Goal: Transaction & Acquisition: Purchase product/service

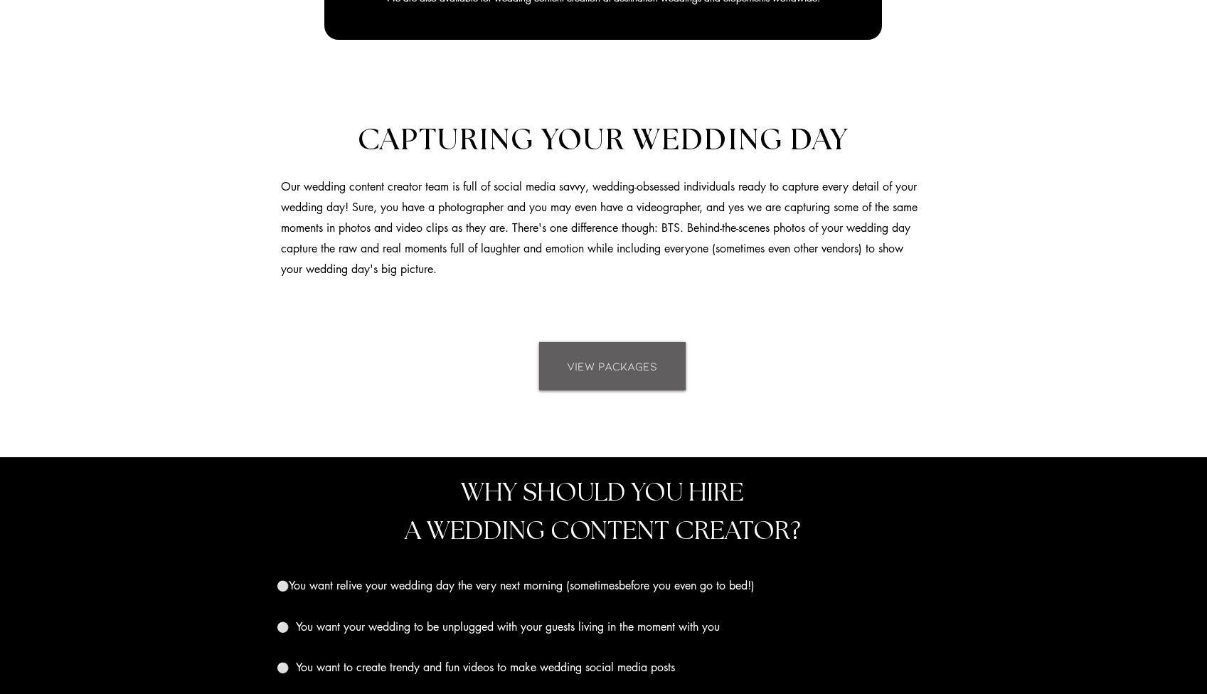
click at [622, 366] on span "VIEW PACKAGES" at bounding box center [612, 367] width 90 height 16
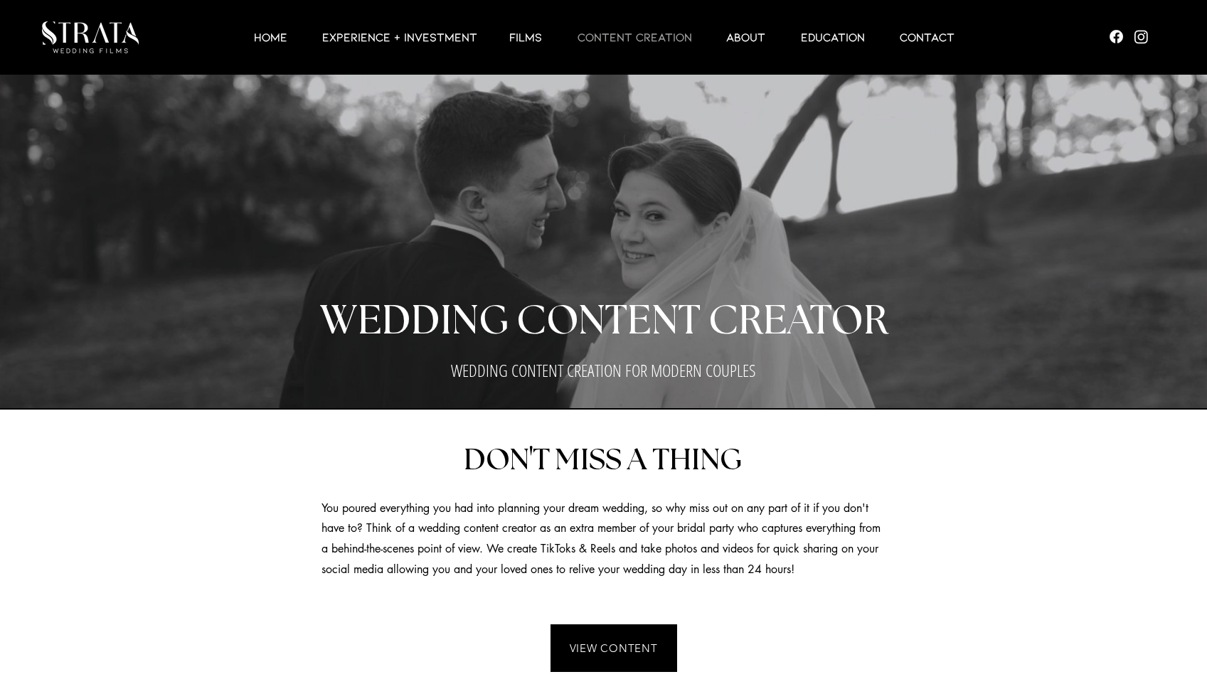
click at [1144, 36] on img "Social Bar" at bounding box center [1142, 37] width 18 height 18
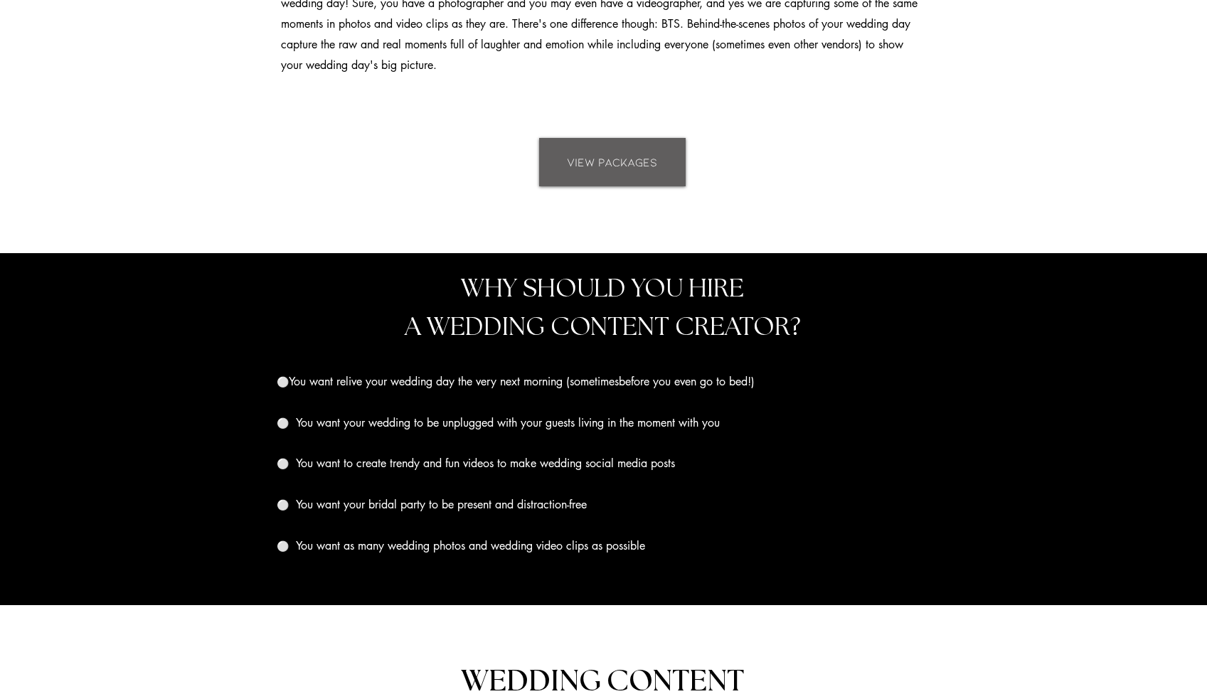
click at [614, 161] on span "VIEW PACKAGES" at bounding box center [612, 162] width 90 height 16
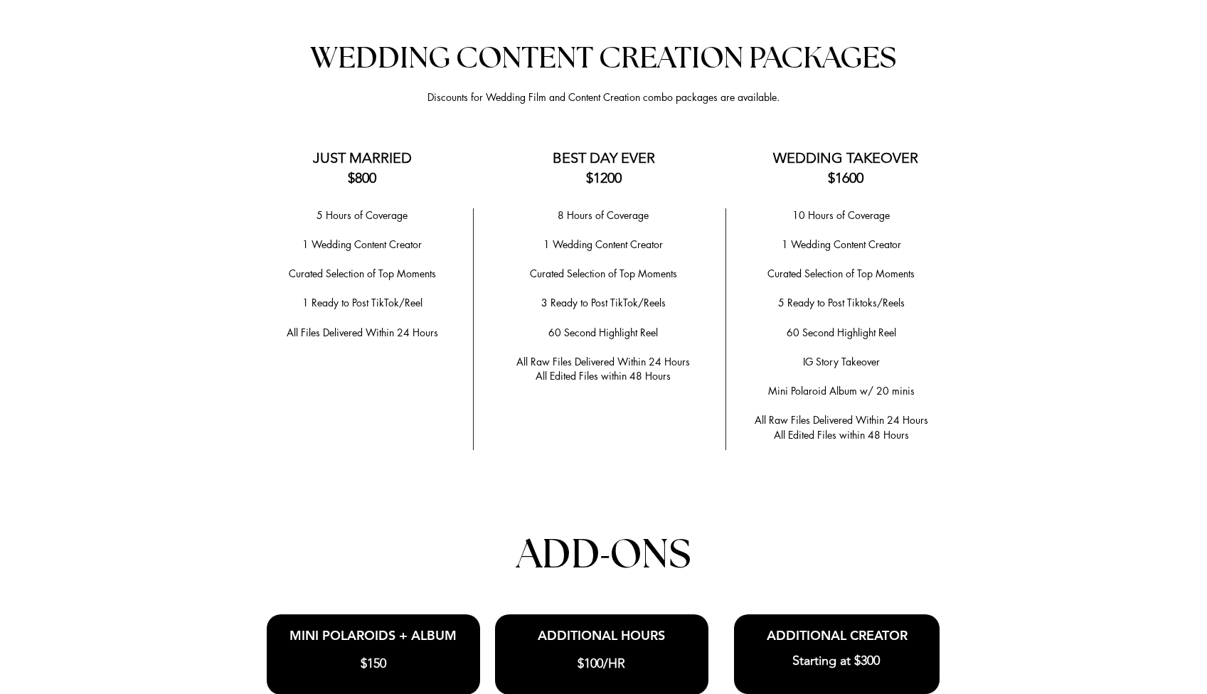
scroll to position [2803, 0]
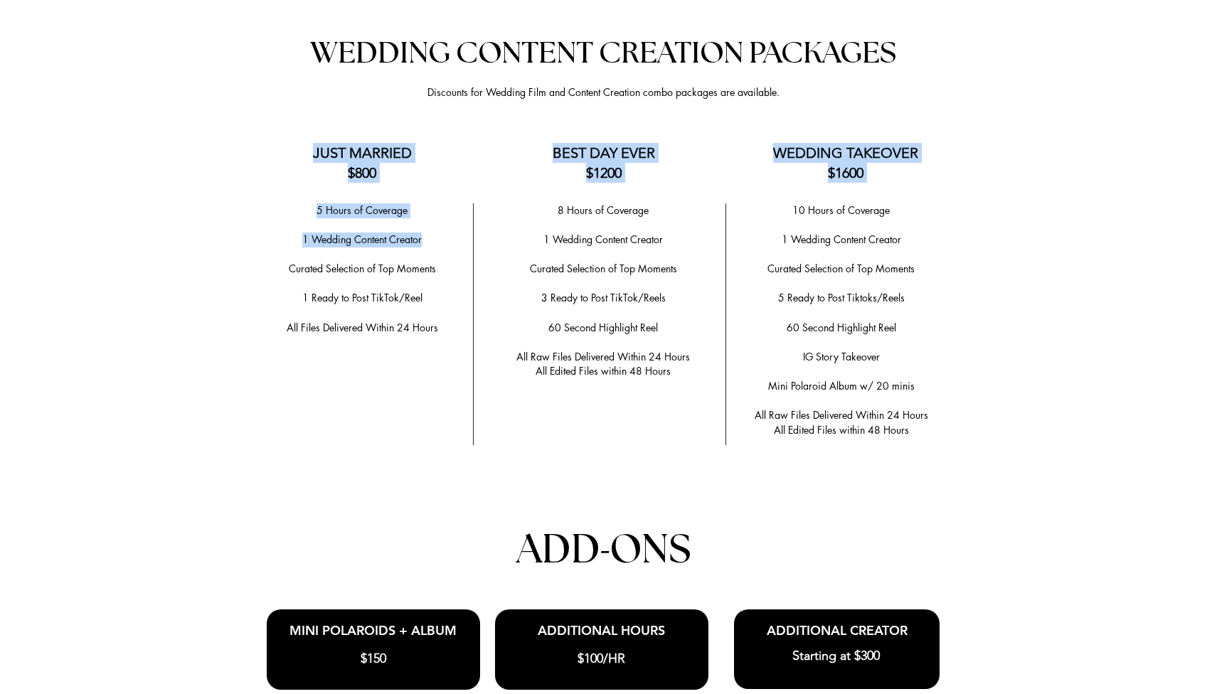
drag, startPoint x: 315, startPoint y: 147, endPoint x: 430, endPoint y: 227, distance: 140.5
click at [430, 227] on div "Anchor 2 WEDDING CONTENT CREATION PACKAGES Discounts for Wedding Film and Conte…" at bounding box center [603, 496] width 1207 height 1012
click at [430, 233] on p "1 Wedding Content Creator" at bounding box center [362, 240] width 207 height 15
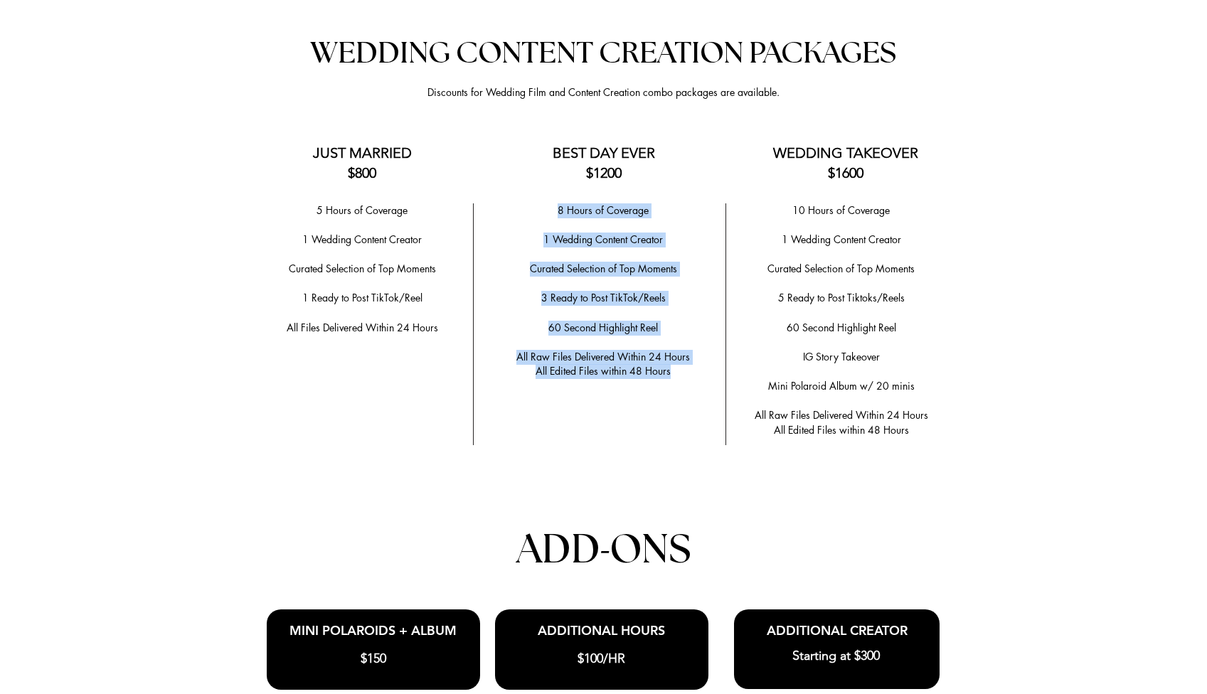
drag, startPoint x: 677, startPoint y: 367, endPoint x: 561, endPoint y: 204, distance: 200.4
click at [561, 204] on div "8 Hours of Coverage ​ 1 Wedding Content Creator ​ ​Curated Selection of Top Mom…" at bounding box center [603, 291] width 223 height 176
copy div "8 Hours of Coverage ​ 1 Wedding Content Creator ​ ​Curated Selection of Top Mom…"
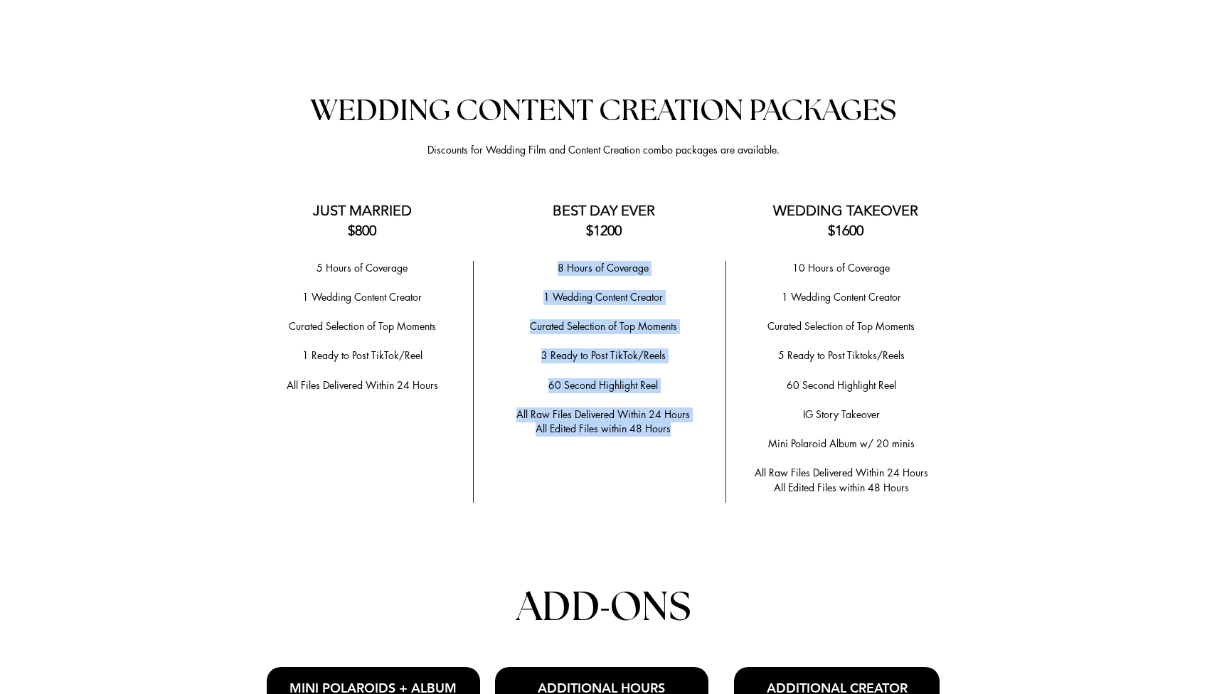
scroll to position [2728, 0]
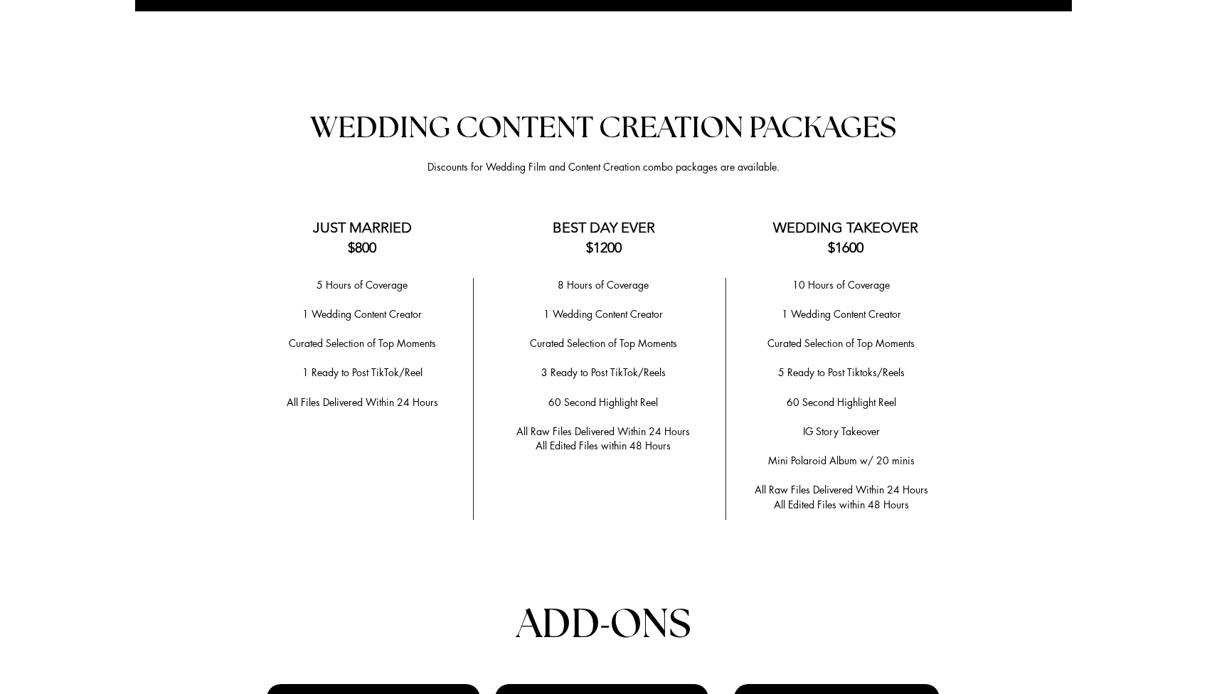
click at [647, 264] on div at bounding box center [603, 571] width 1207 height 1012
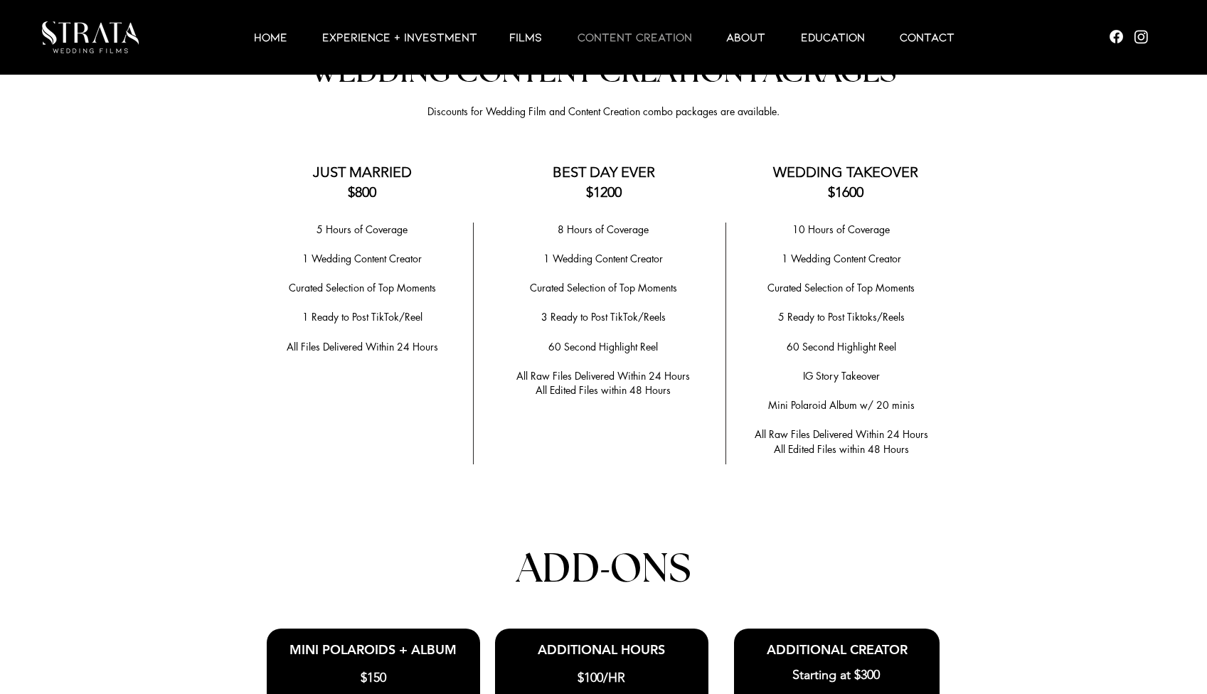
scroll to position [2782, 0]
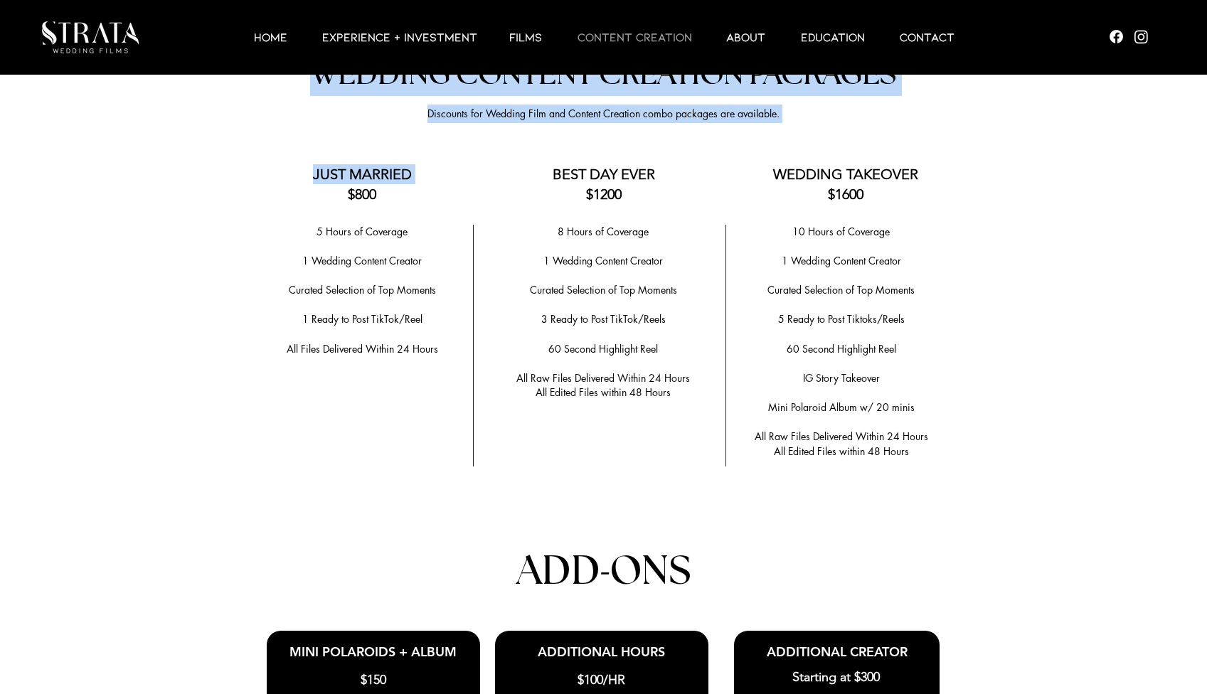
drag, startPoint x: 330, startPoint y: 186, endPoint x: 389, endPoint y: 218, distance: 67.2
click at [389, 217] on section "Anchor 2 WEDDING CONTENT CREATION PACKAGES Discounts for Wedding Film and Conte…" at bounding box center [603, 517] width 1207 height 1012
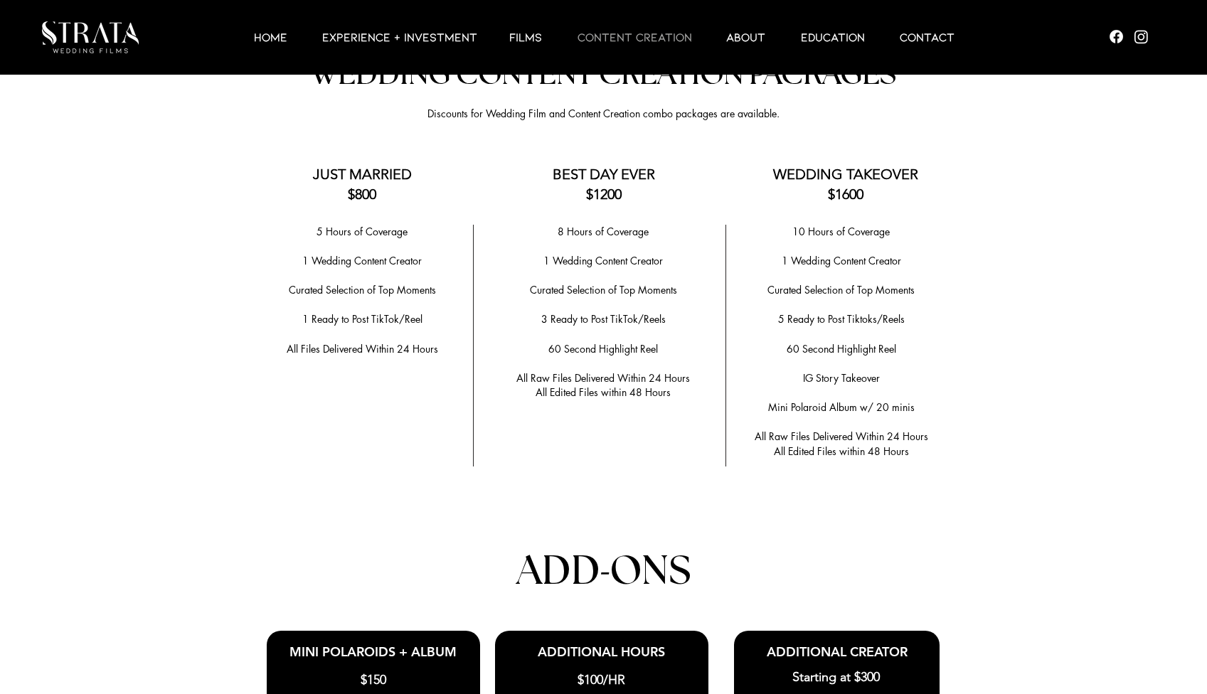
click at [406, 233] on p "5 Hours of Coverage" at bounding box center [362, 232] width 207 height 15
drag, startPoint x: 289, startPoint y: 310, endPoint x: 463, endPoint y: 338, distance: 176.5
click at [463, 338] on div "5 Hours of Coverage ​ 1 Wedding Content Creator ​ ​Curated Selection of Top Mom…" at bounding box center [362, 306] width 207 height 162
click at [335, 329] on p "​" at bounding box center [362, 334] width 207 height 15
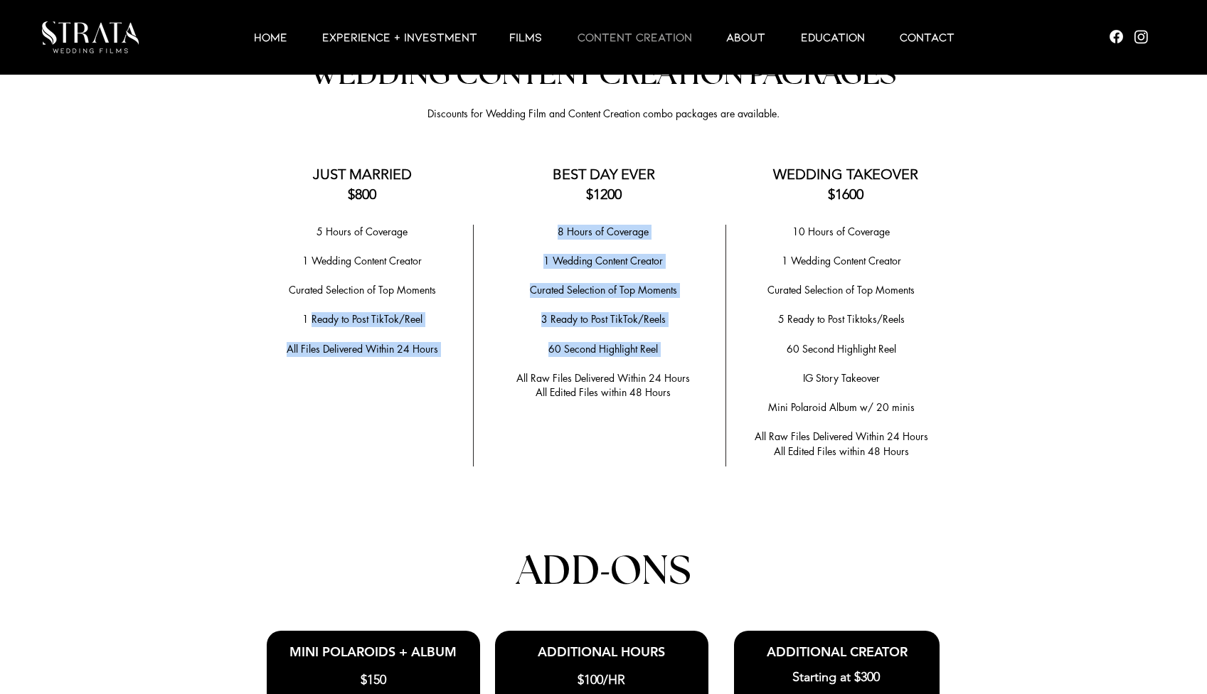
drag, startPoint x: 314, startPoint y: 313, endPoint x: 507, endPoint y: 366, distance: 199.9
click at [507, 366] on div "Anchor 2 WEDDING CONTENT CREATION PACKAGES Discounts for Wedding Film and Conte…" at bounding box center [603, 517] width 1207 height 1012
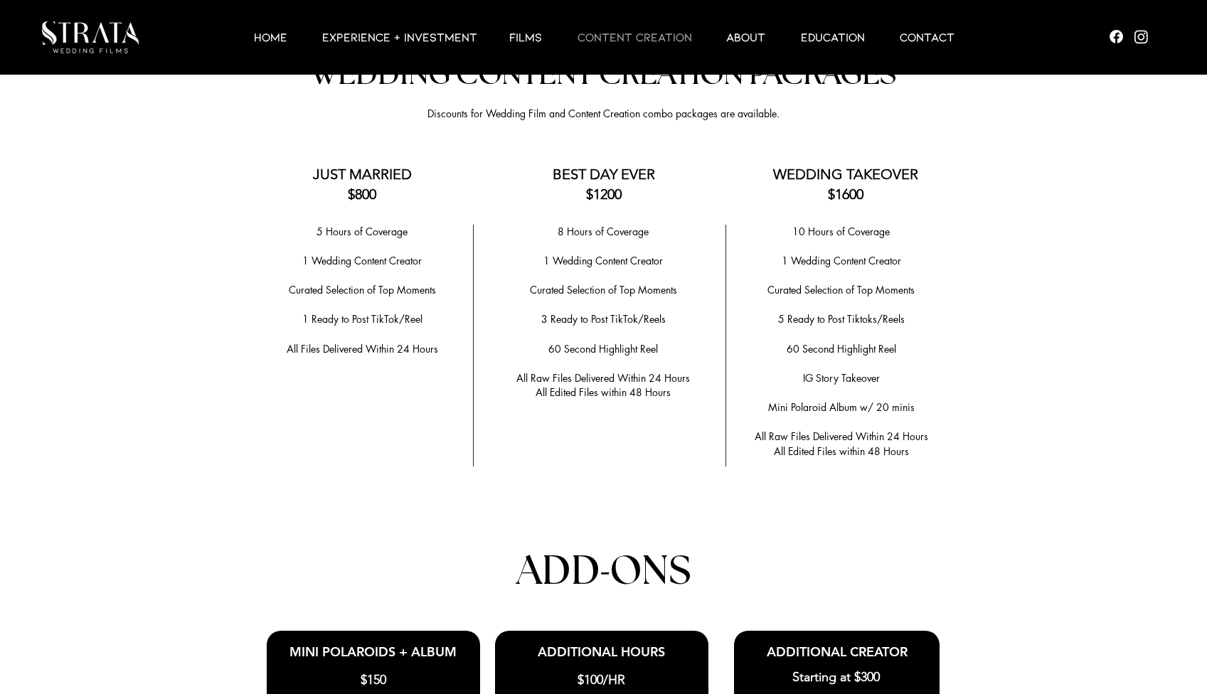
click at [391, 285] on span "​Curated Selection of Top Moments" at bounding box center [362, 290] width 147 height 14
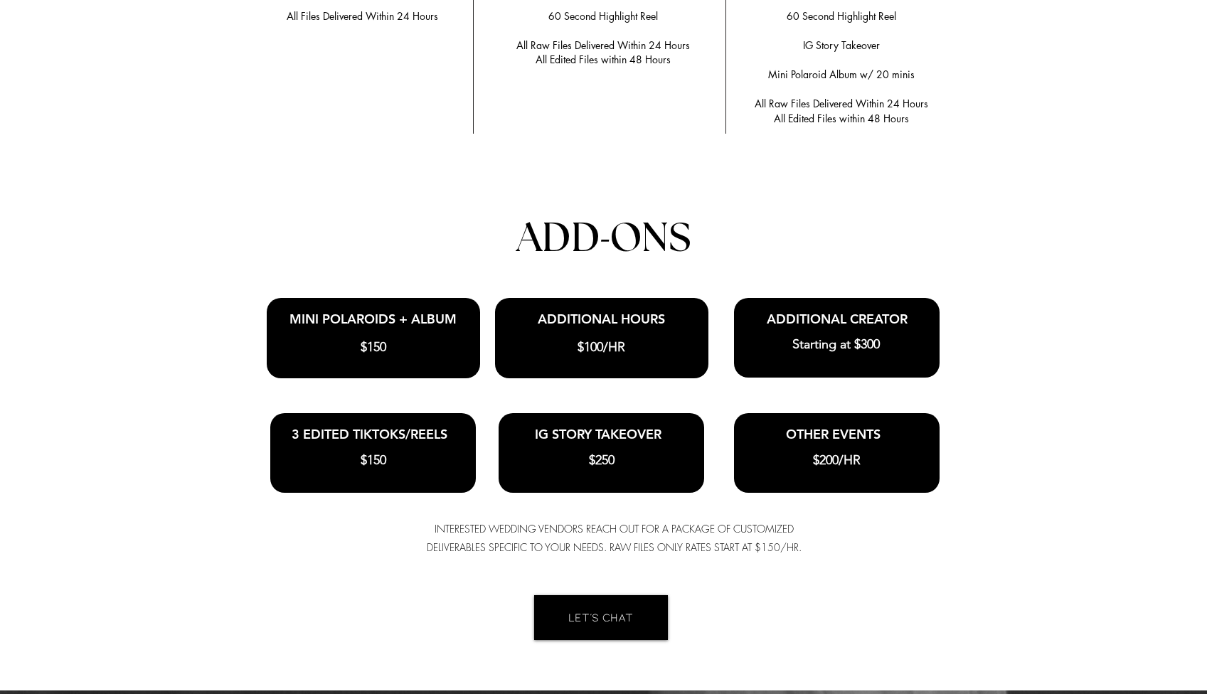
scroll to position [3118, 0]
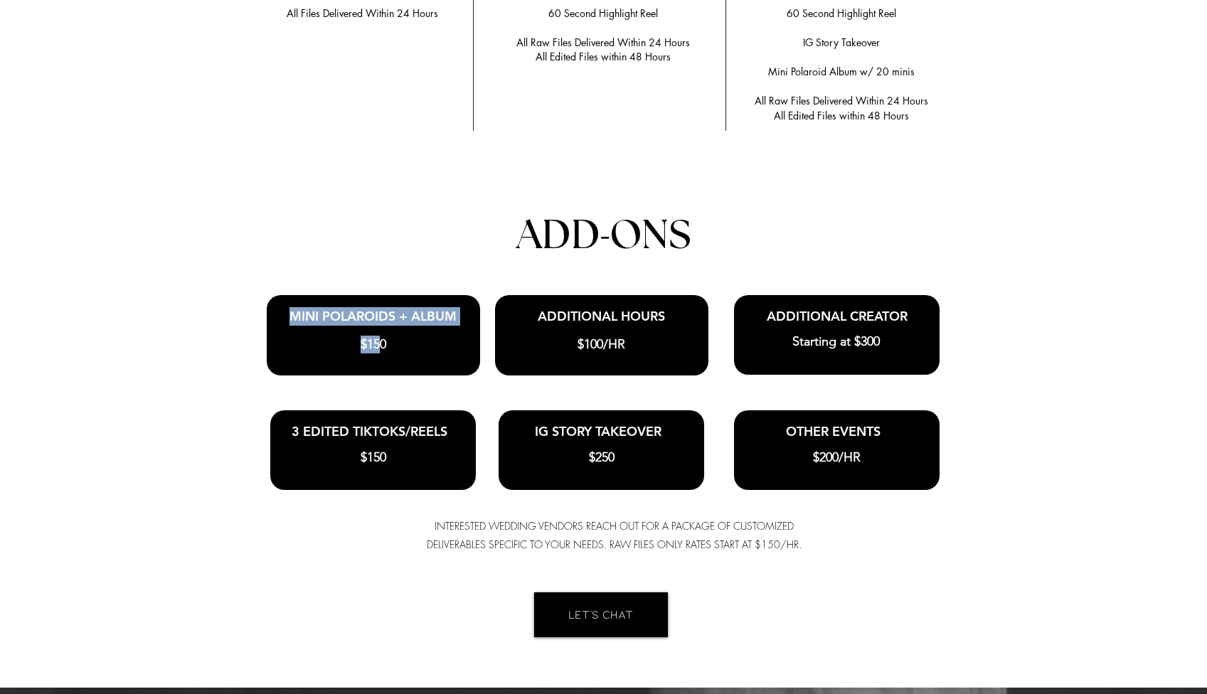
drag, startPoint x: 290, startPoint y: 313, endPoint x: 378, endPoint y: 339, distance: 91.2
click at [380, 338] on div "MINI POLAROIDS + ALBUM $150" at bounding box center [373, 335] width 213 height 80
click at [378, 339] on span "$150" at bounding box center [374, 345] width 26 height 16
drag, startPoint x: 291, startPoint y: 425, endPoint x: 461, endPoint y: 469, distance: 175.7
click at [461, 469] on div "3 EDITED TIKTOKS/REELS $150" at bounding box center [373, 451] width 206 height 80
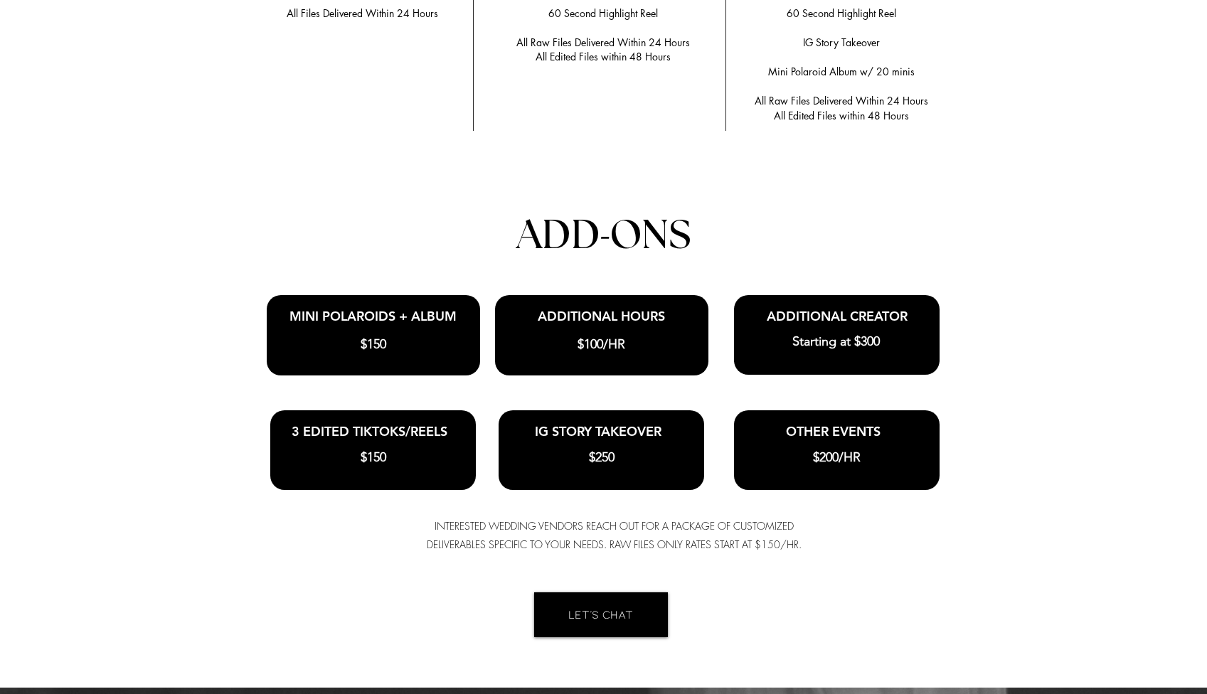
drag, startPoint x: 532, startPoint y: 425, endPoint x: 647, endPoint y: 467, distance: 122.2
click at [647, 467] on div "IG STORY TAKEOVER $250" at bounding box center [602, 451] width 206 height 80
click at [566, 423] on span "IG STORY TAKEOVER" at bounding box center [598, 431] width 127 height 16
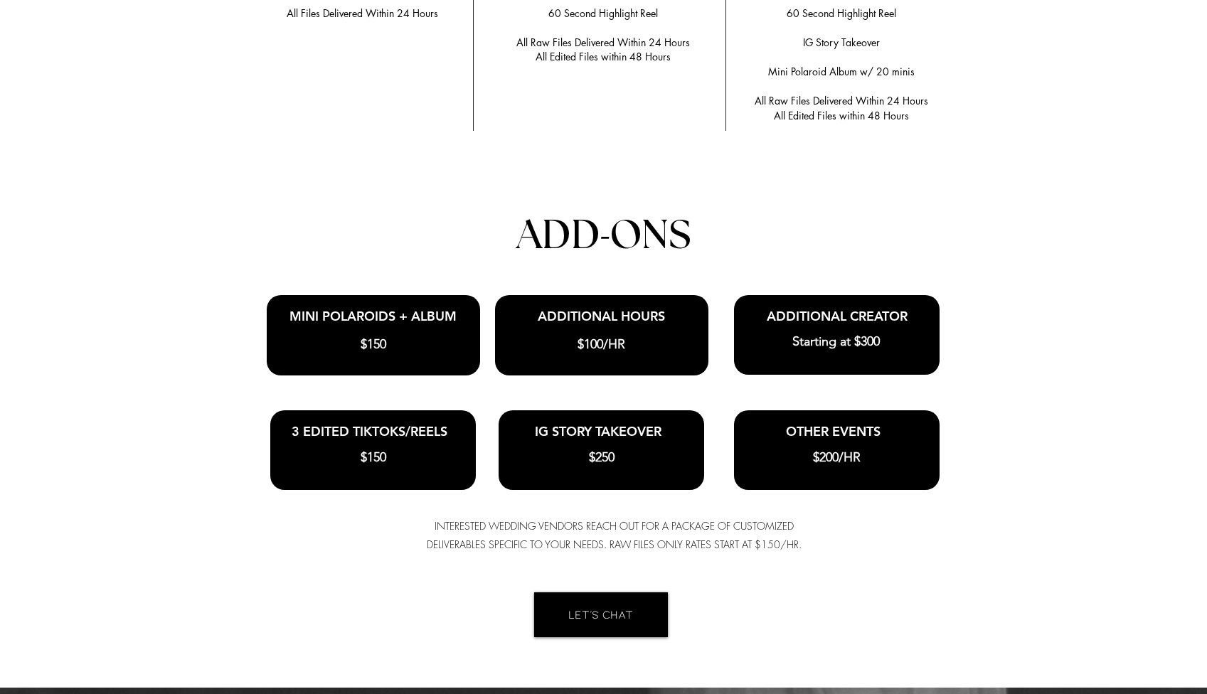
click at [625, 440] on div at bounding box center [602, 451] width 206 height 80
